Goal: Information Seeking & Learning: Understand process/instructions

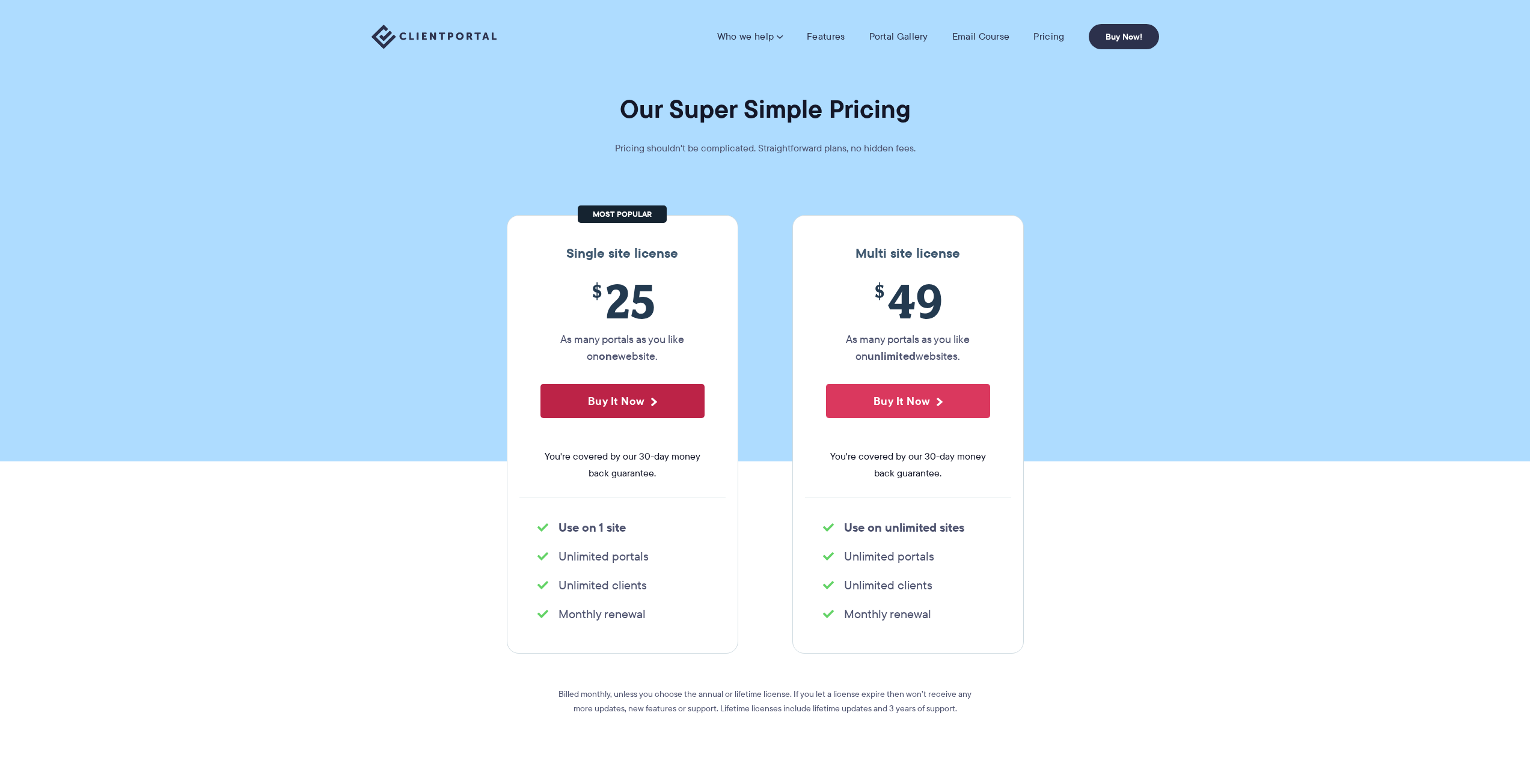
click at [640, 399] on button "Buy It Now" at bounding box center [623, 401] width 164 height 35
click at [996, 38] on link "Email Course" at bounding box center [981, 36] width 58 height 12
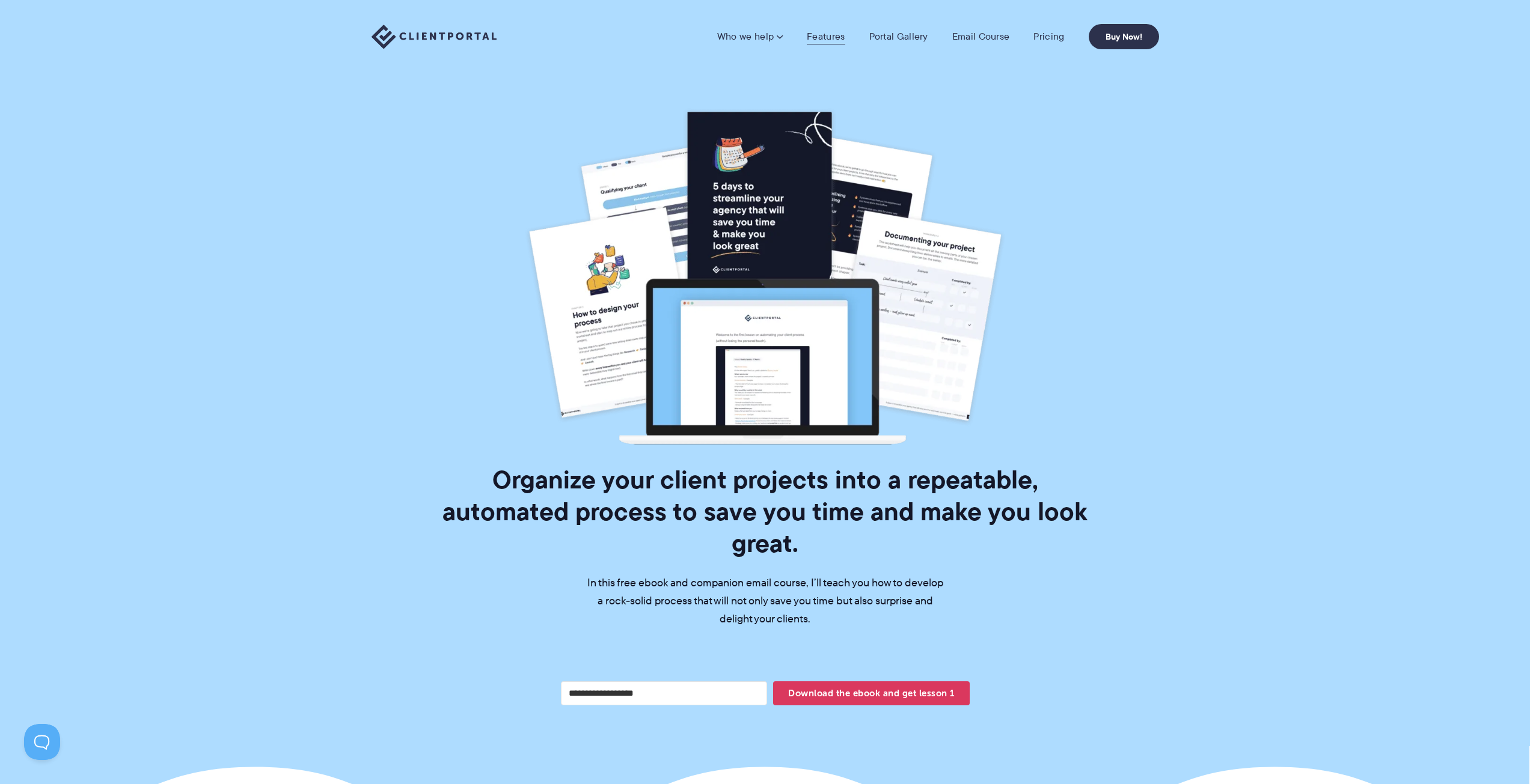
click at [822, 39] on link "Features" at bounding box center [826, 36] width 38 height 12
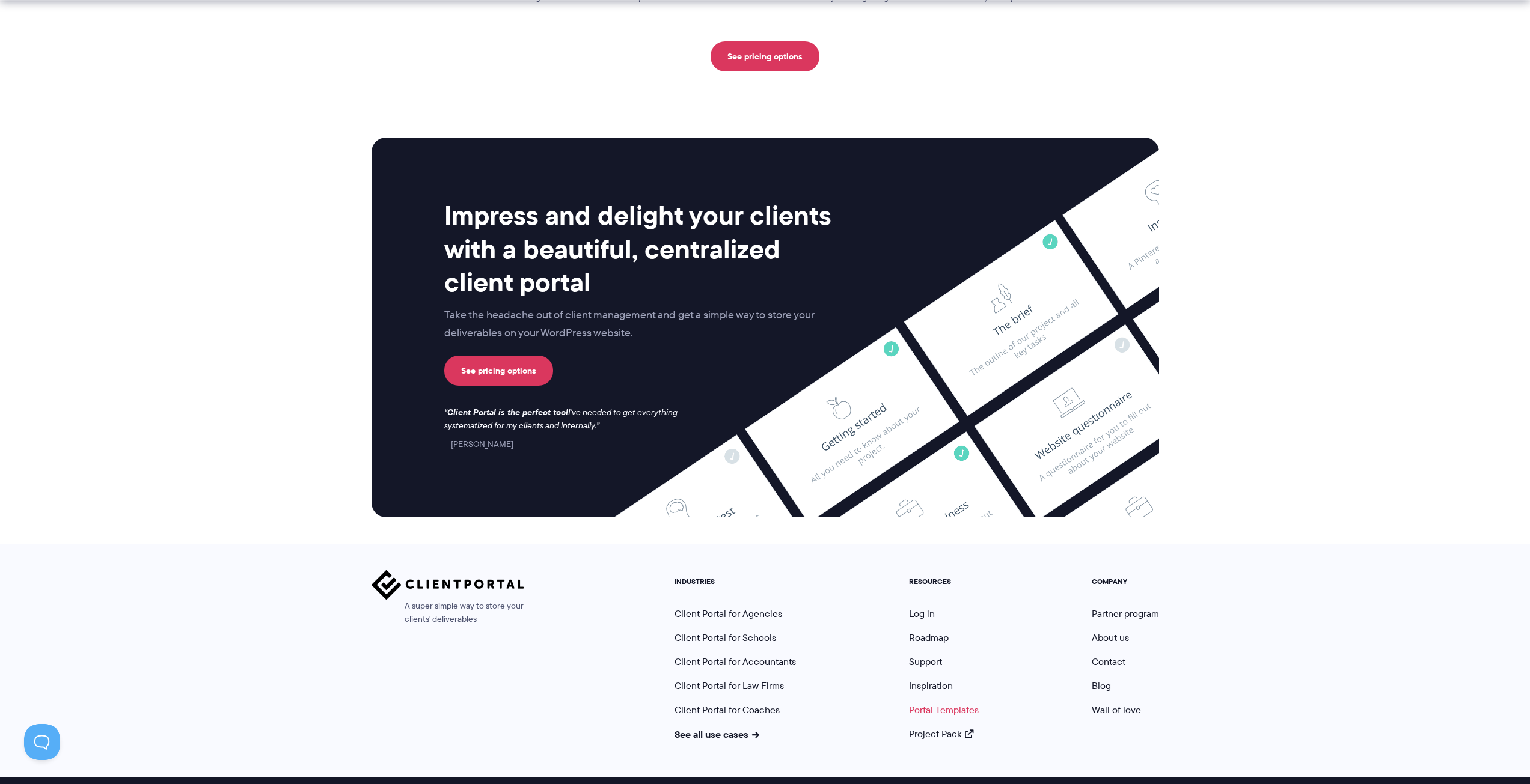
click at [950, 703] on link "Portal Templates" at bounding box center [944, 710] width 69 height 14
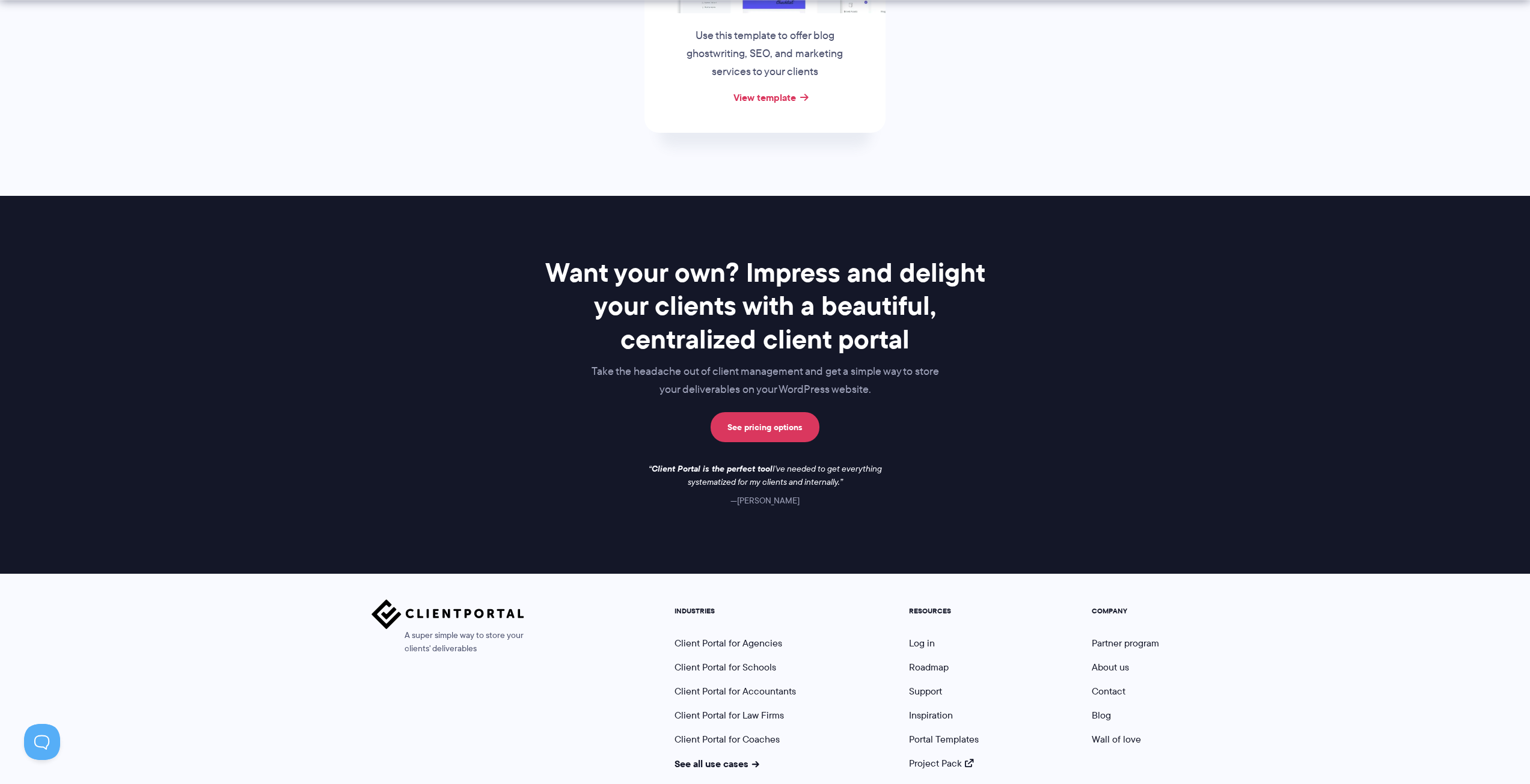
scroll to position [782, 0]
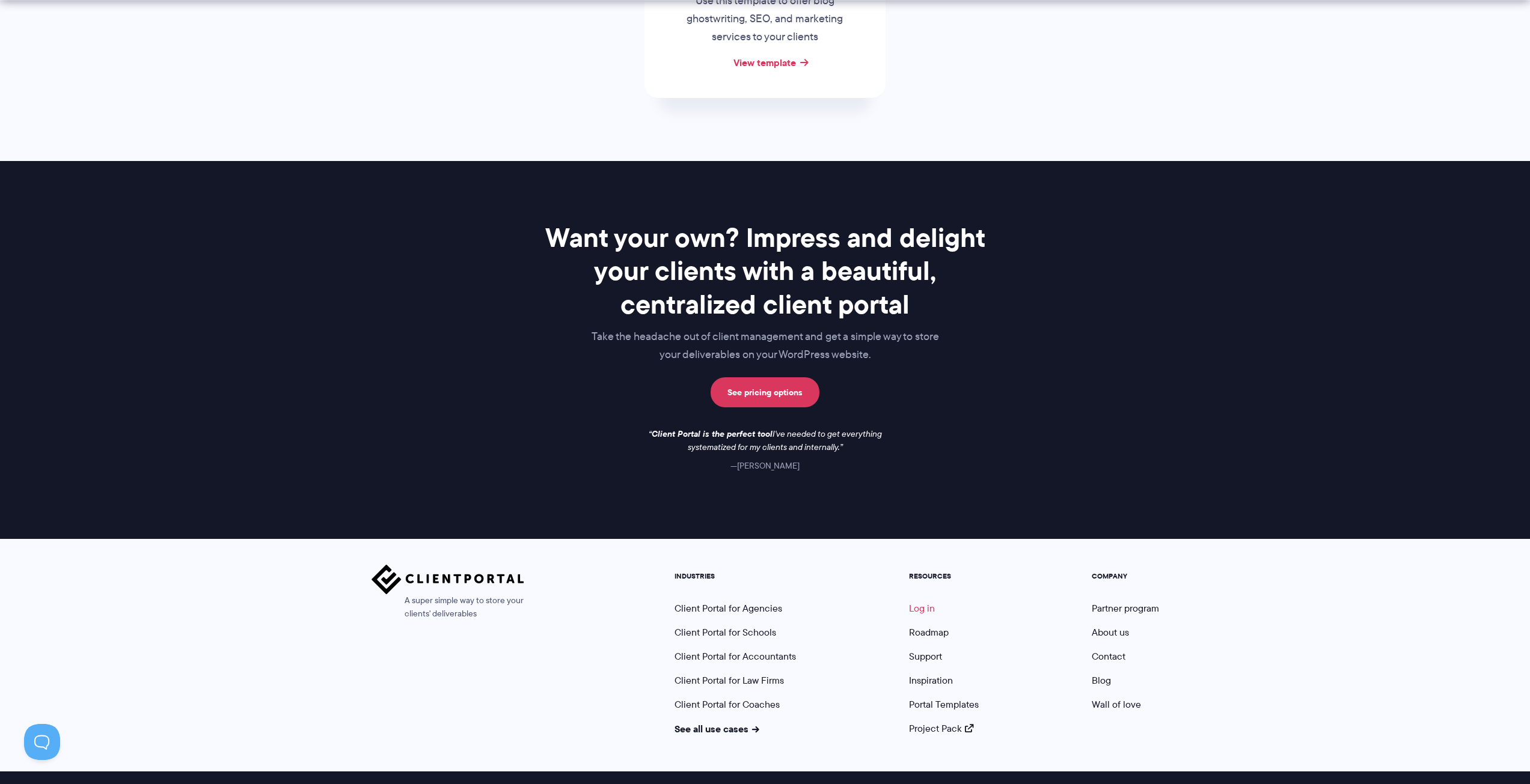
click at [921, 605] on link "Log in" at bounding box center [921, 608] width 26 height 14
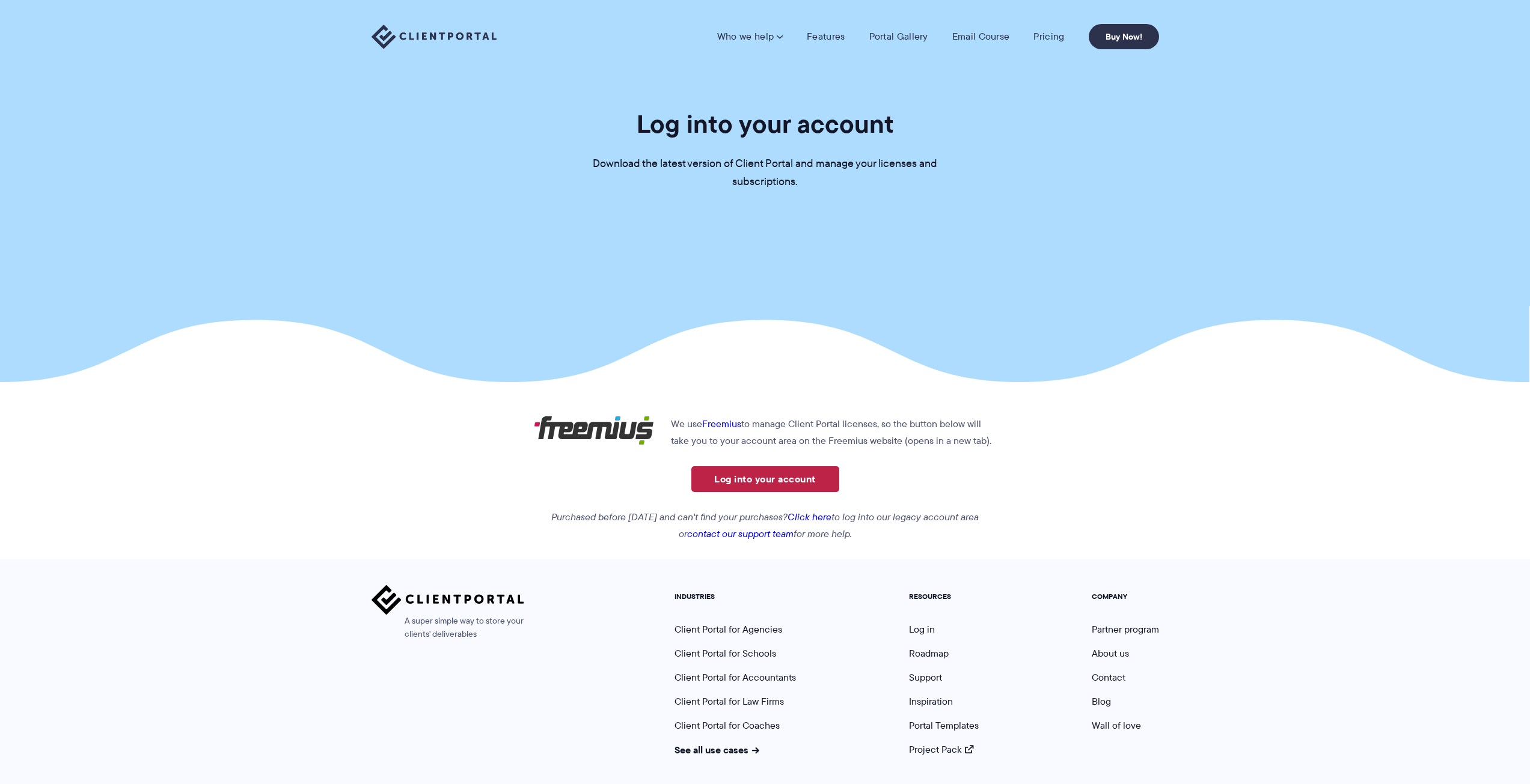
click at [753, 483] on link "Log into your account" at bounding box center [765, 479] width 148 height 26
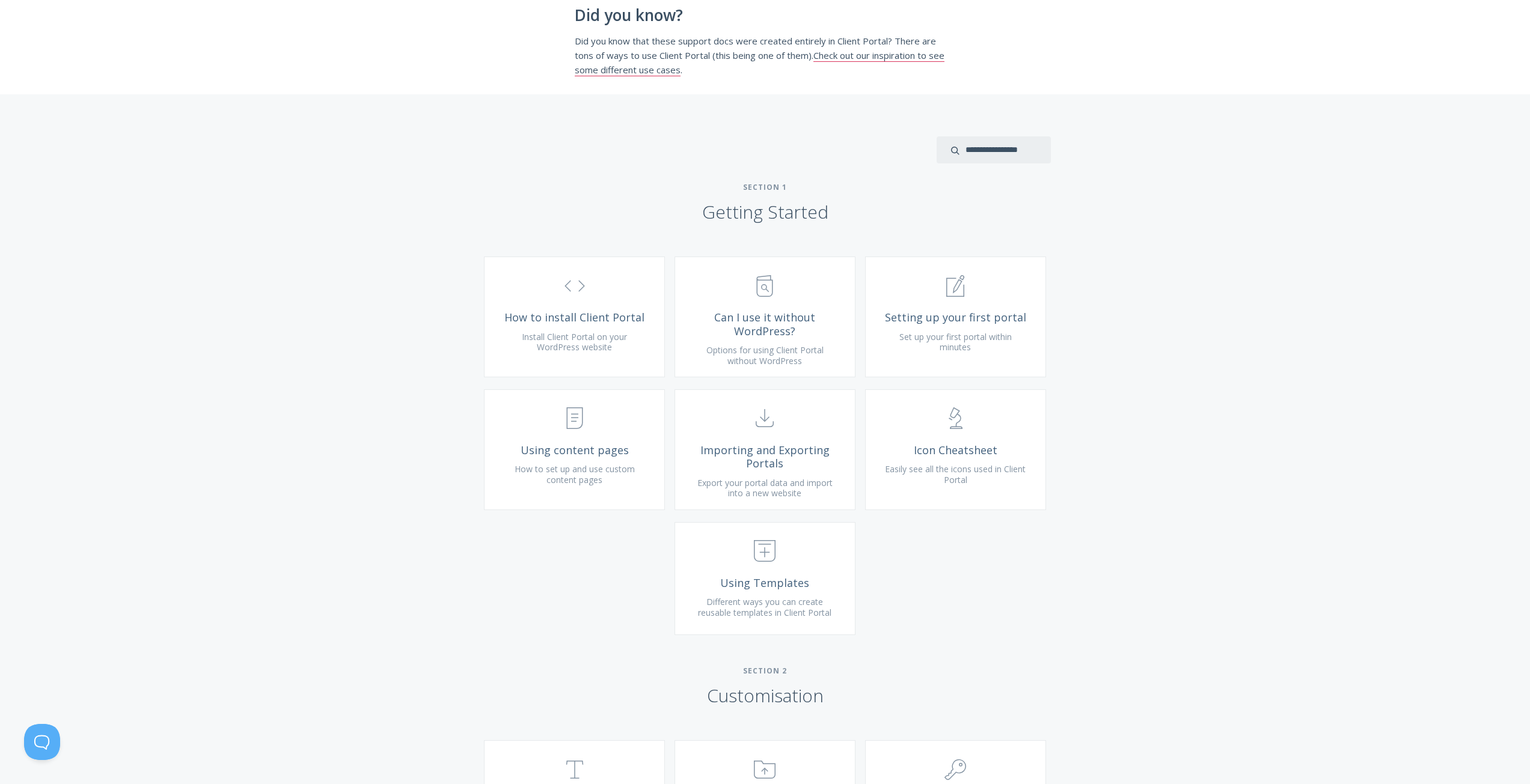
scroll to position [300, 0]
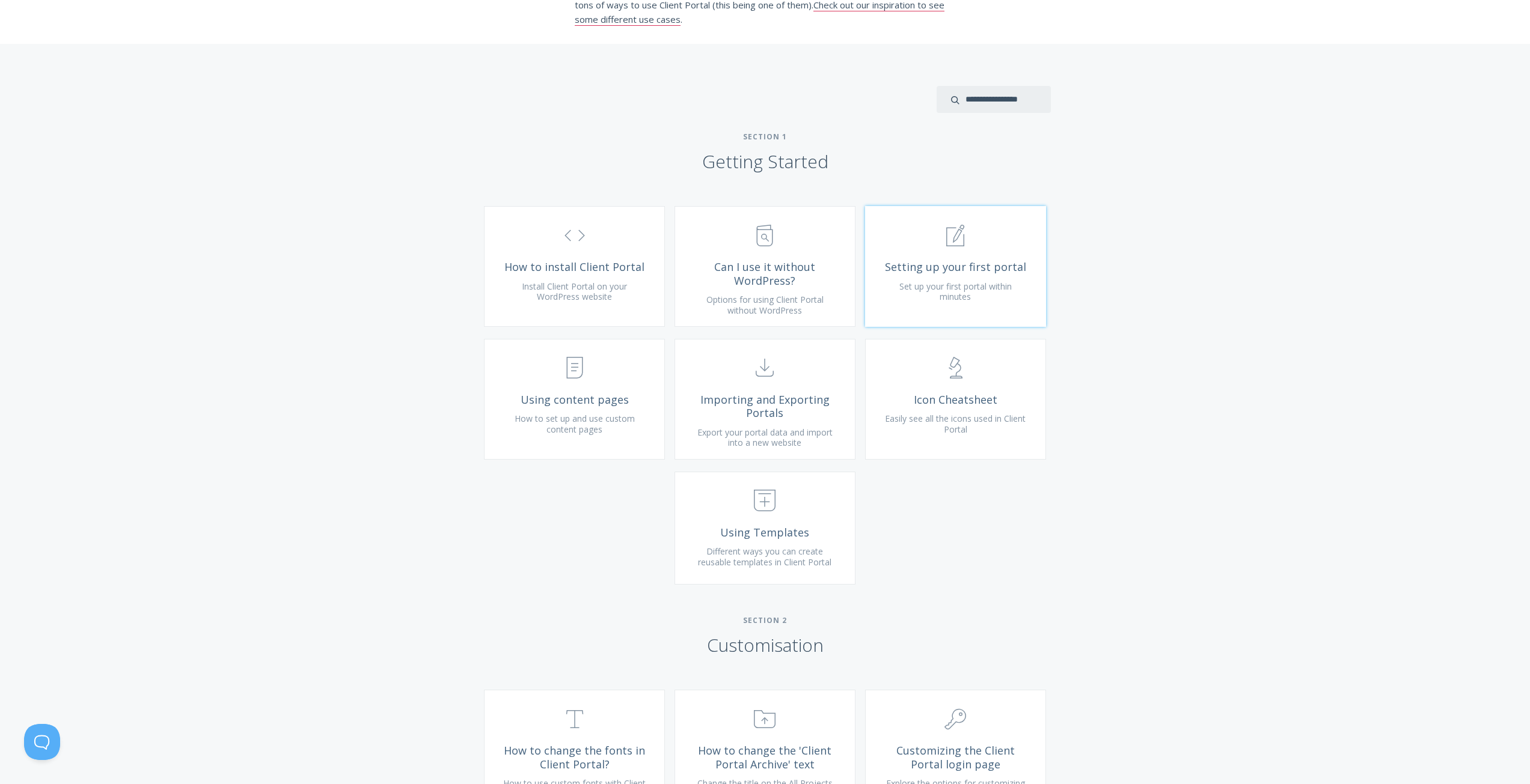
click at [951, 300] on span "Set up your first portal within minutes" at bounding box center [955, 291] width 112 height 22
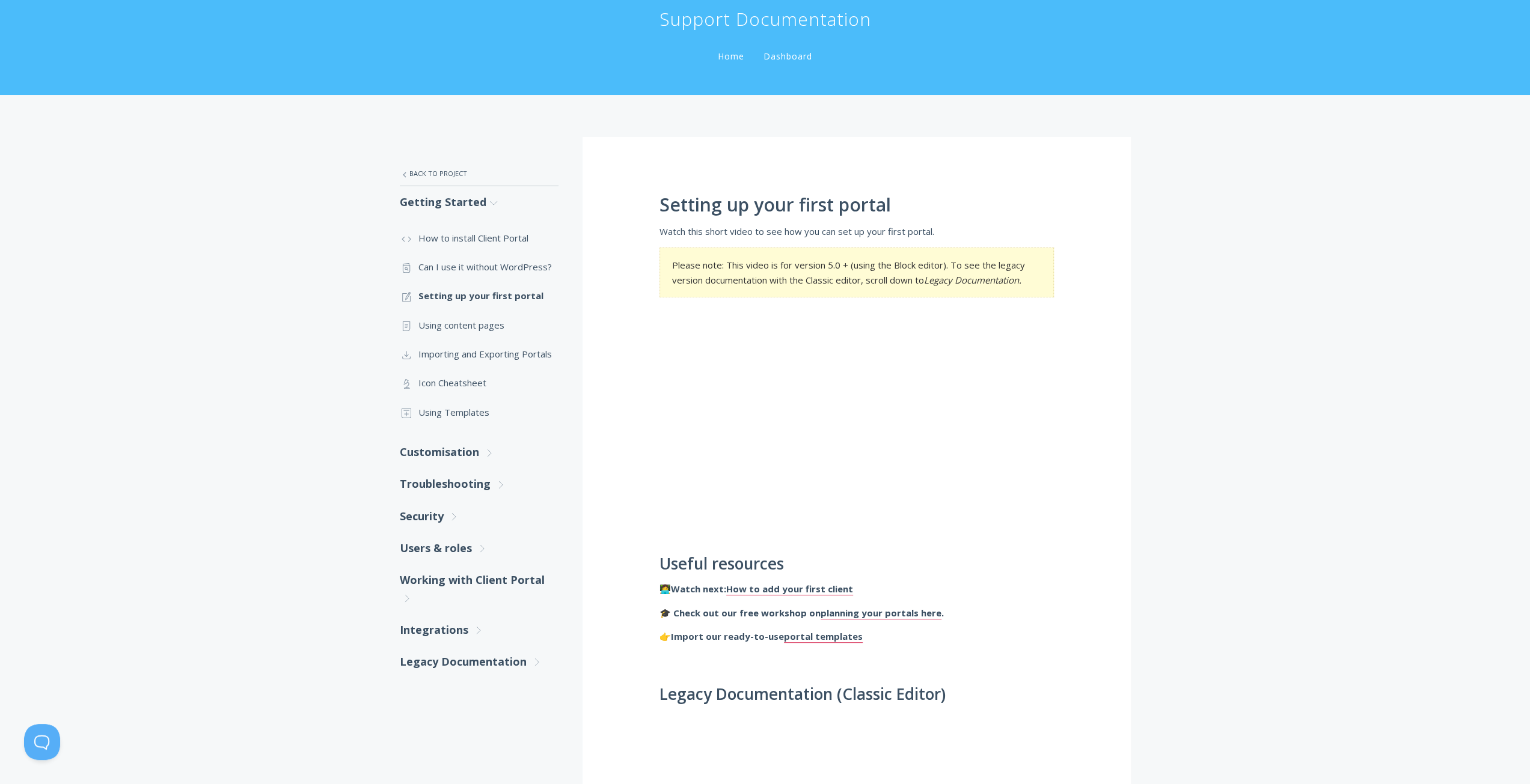
scroll to position [60, 0]
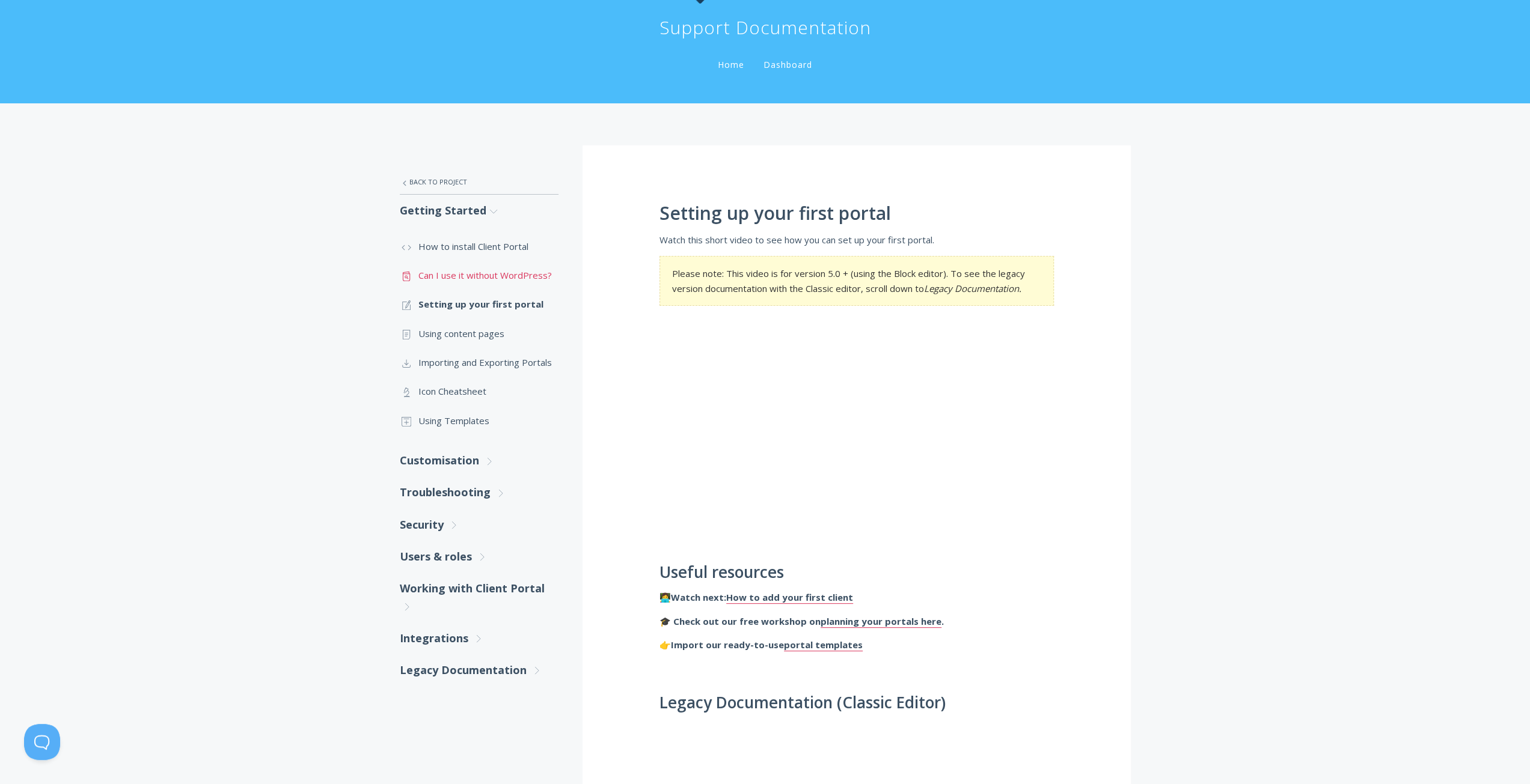
click at [463, 272] on link ".st0{fill:none;stroke:#000000;stroke-width:2;stroke-miterlimit:10;} Untitled-13…" at bounding box center [479, 275] width 159 height 29
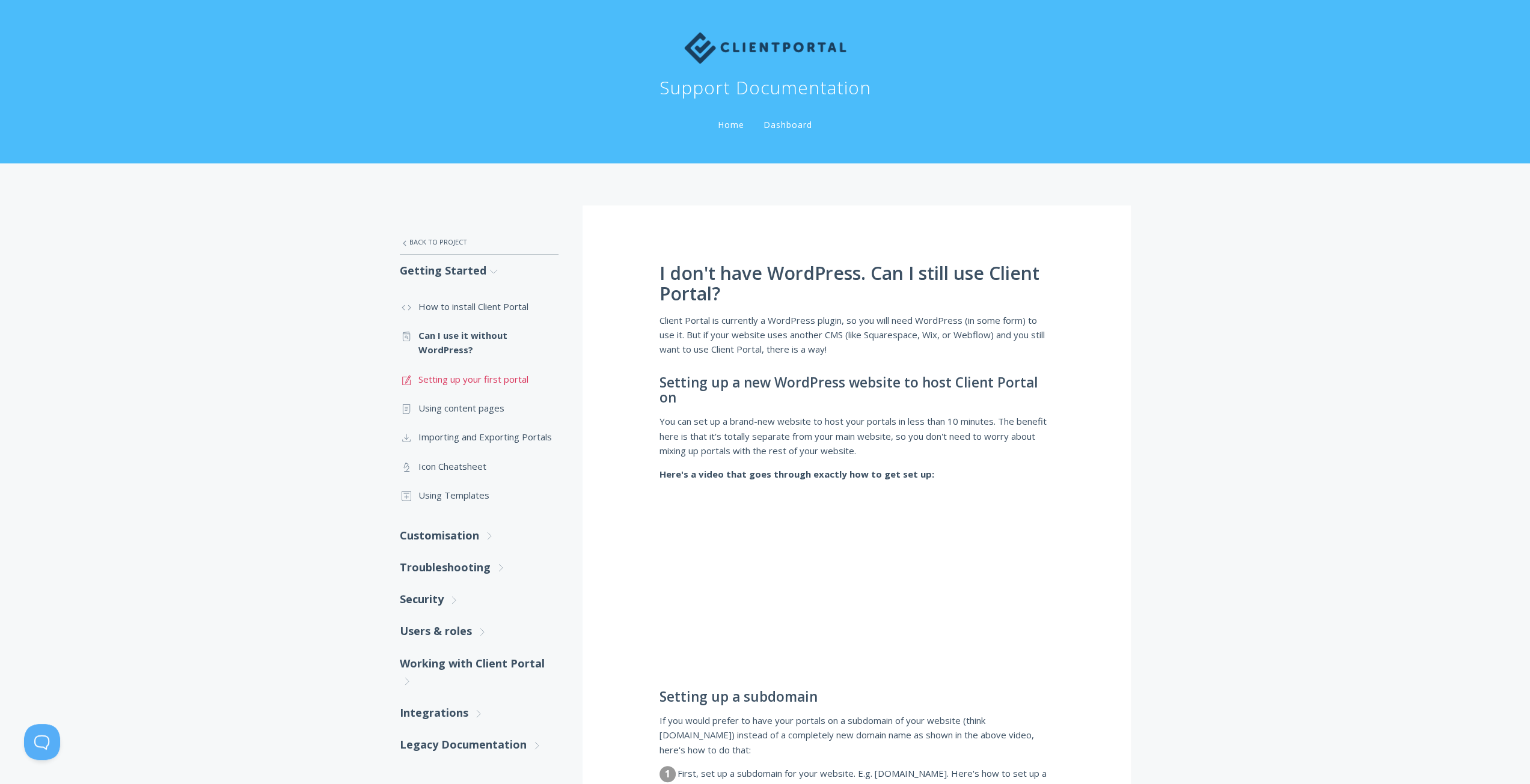
click at [482, 379] on link ".st0{fill:none;stroke:#000000;stroke-width:2;stroke-miterlimit:10;} 1. General …" at bounding box center [479, 379] width 159 height 29
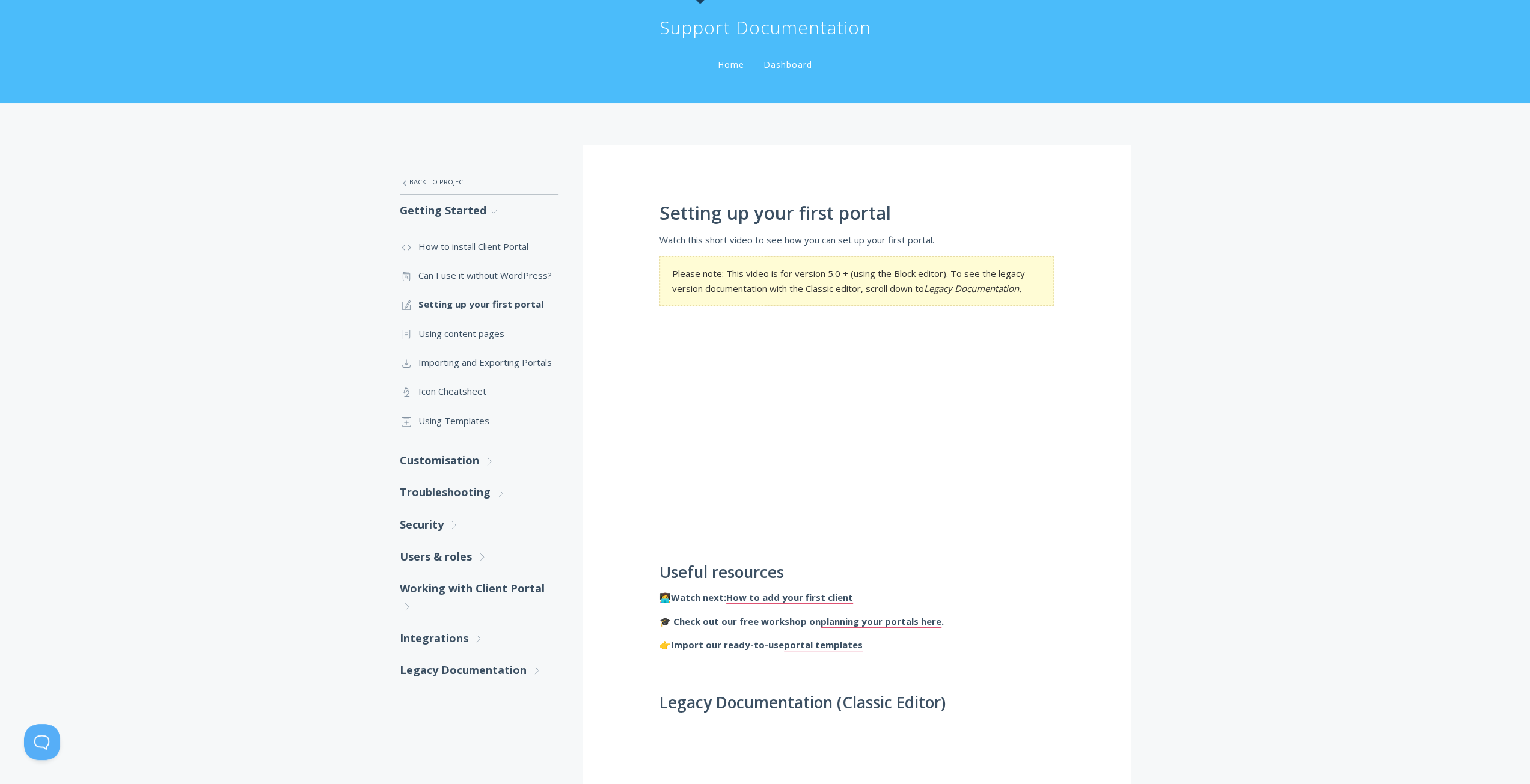
scroll to position [120, 0]
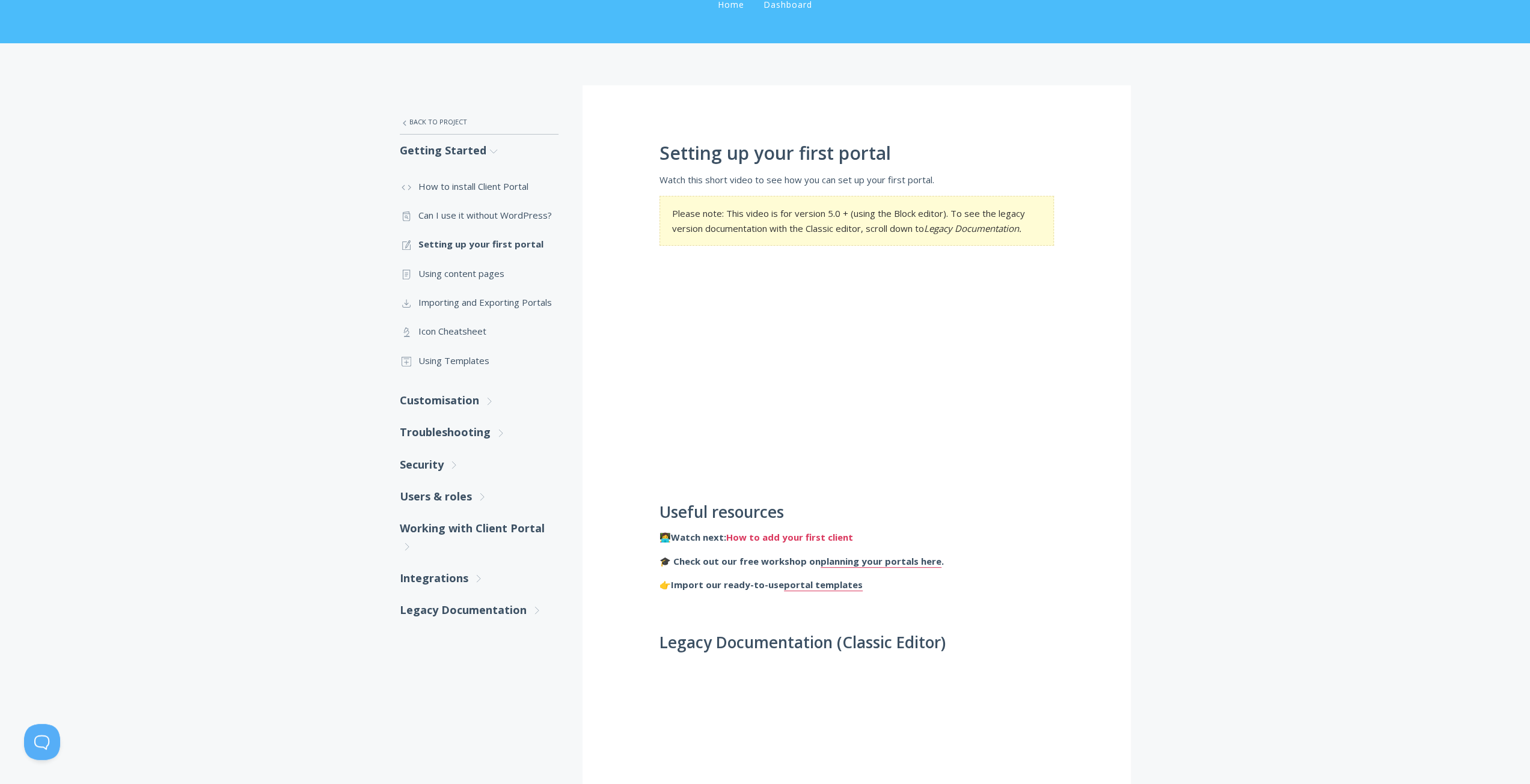
click at [827, 537] on link "How to add your first client" at bounding box center [790, 537] width 127 height 12
